Goal: Task Accomplishment & Management: Use online tool/utility

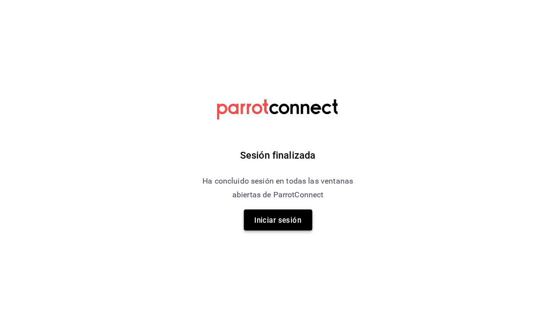
click at [259, 219] on font "Iniciar sesión" at bounding box center [278, 220] width 47 height 9
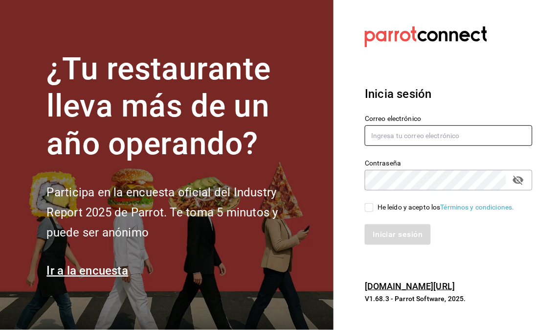
type input "administracion@restaurantelatino.com"
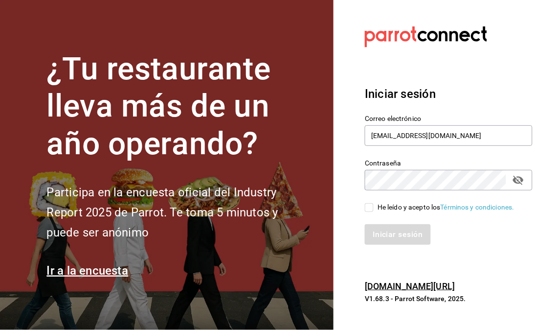
click at [372, 209] on input "He leído y acepto los Términos y condiciones." at bounding box center [369, 207] width 9 height 9
checkbox input "true"
click at [384, 232] on font "Iniciar sesión" at bounding box center [398, 234] width 50 height 9
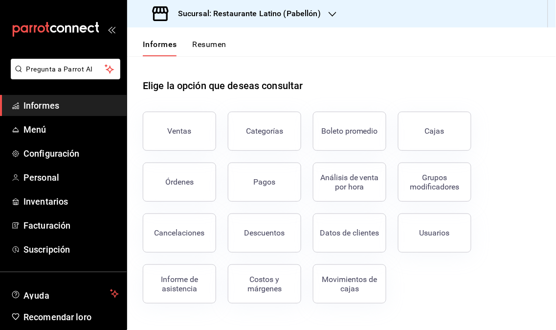
click at [329, 16] on icon "button" at bounding box center [333, 14] width 8 height 8
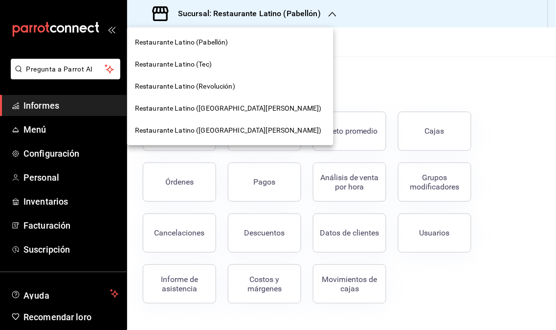
click at [217, 86] on font "Restaurante Latino (Revolución)" at bounding box center [185, 86] width 100 height 8
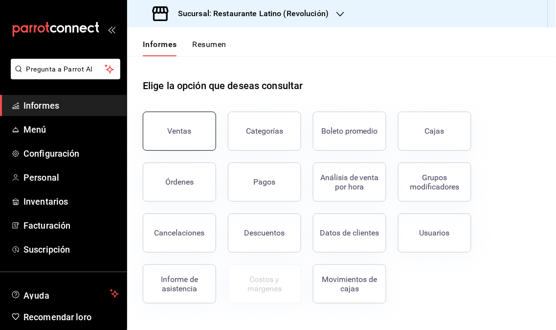
click at [170, 124] on button "Ventas" at bounding box center [179, 131] width 73 height 39
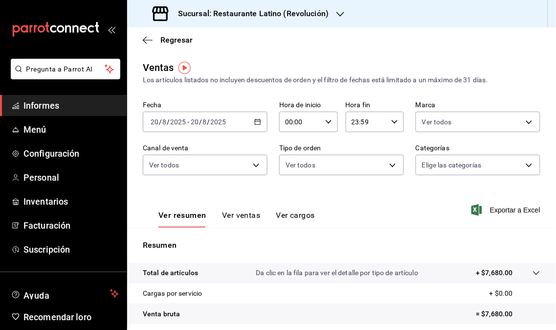
click at [333, 8] on div "Sucursal: Restaurante Latino (Revolución)" at bounding box center [241, 13] width 213 height 27
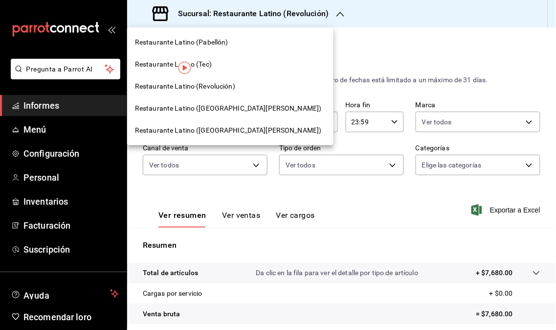
click at [240, 112] on span "Restaurante Latino ([GEOGRAPHIC_DATA][PERSON_NAME])" at bounding box center [228, 108] width 187 height 10
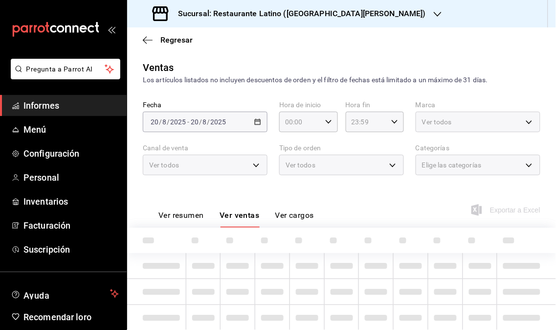
click at [69, 104] on span "Informes" at bounding box center [70, 105] width 95 height 13
click at [46, 110] on span "Informes" at bounding box center [70, 105] width 95 height 13
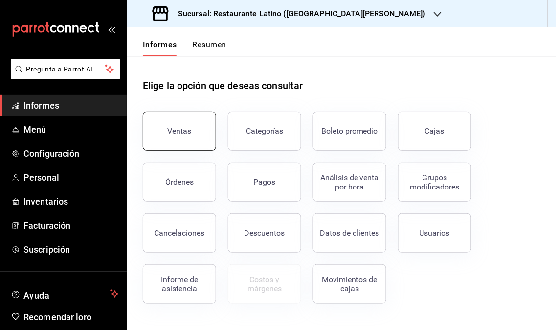
click at [169, 139] on button "Ventas" at bounding box center [179, 131] width 73 height 39
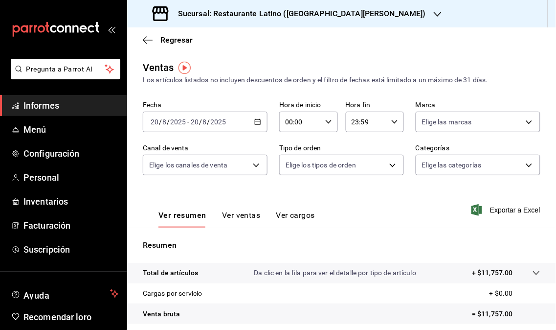
click at [373, 16] on div "Sucursal: Restaurante Latino ([GEOGRAPHIC_DATA][PERSON_NAME])" at bounding box center [290, 13] width 311 height 27
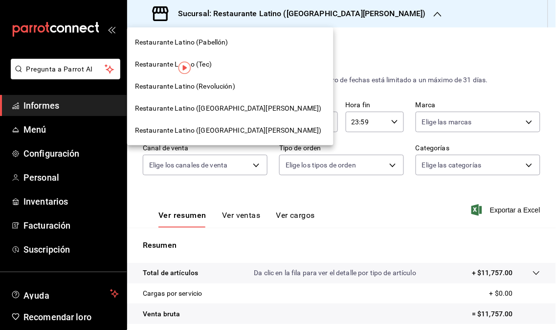
click at [214, 84] on font "Restaurante Latino (Revolución)" at bounding box center [185, 86] width 100 height 8
